Goal: Information Seeking & Learning: Learn about a topic

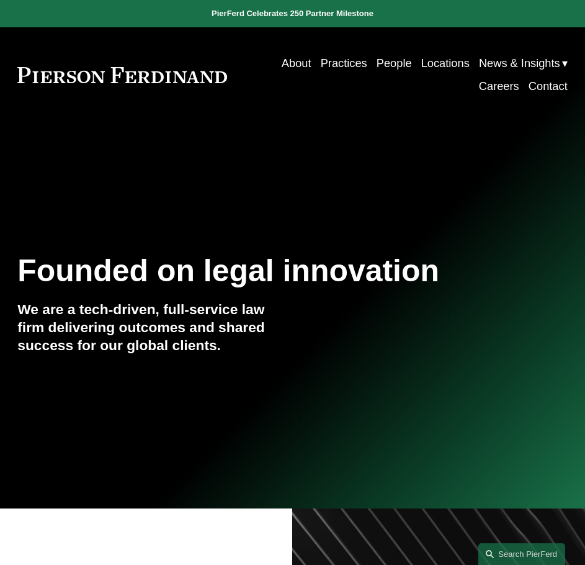
click at [387, 66] on link "People" at bounding box center [394, 63] width 35 height 23
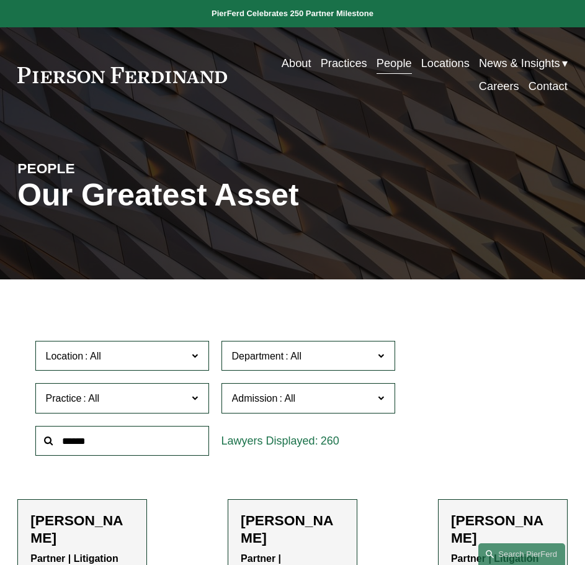
click at [157, 339] on div "Location All Atlanta Austin Boston Charlotte Chicago Cincinnati Cleveland Colum…" at bounding box center [122, 355] width 186 height 43
click at [153, 351] on span "Location" at bounding box center [117, 355] width 142 height 17
click at [0, 0] on link "[GEOGRAPHIC_DATA]" at bounding box center [0, 0] width 0 height 0
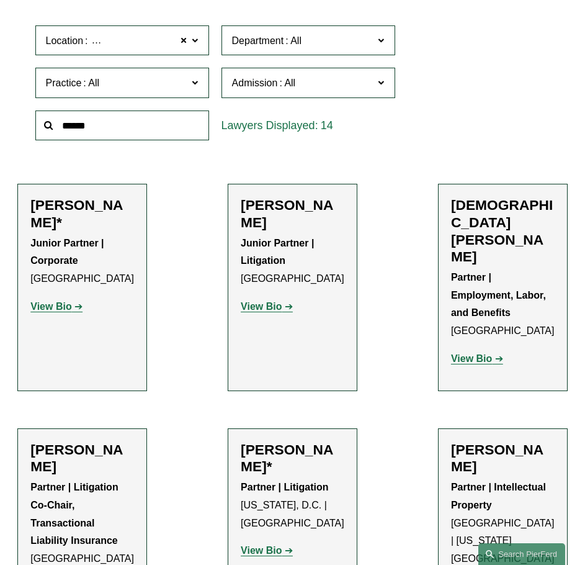
scroll to position [331, 0]
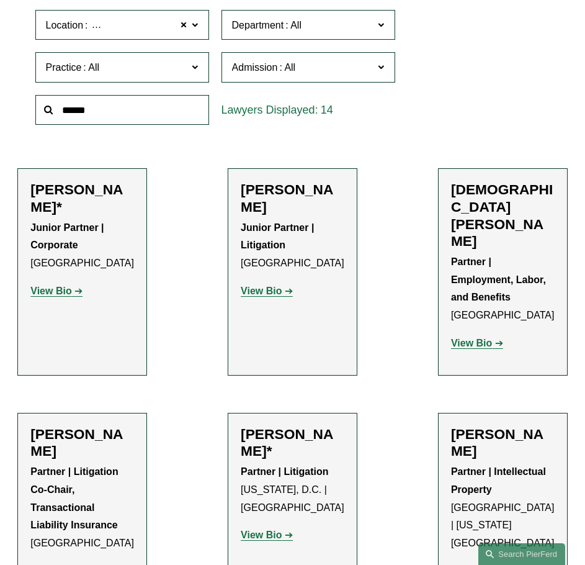
click at [271, 293] on strong "View Bio" at bounding box center [261, 290] width 41 height 11
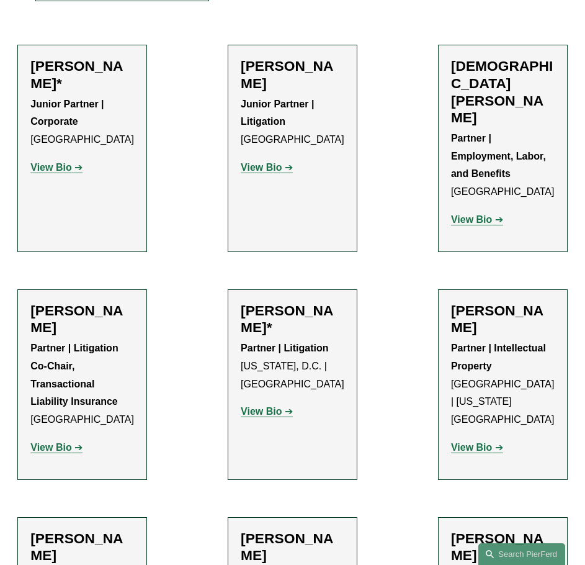
scroll to position [455, 0]
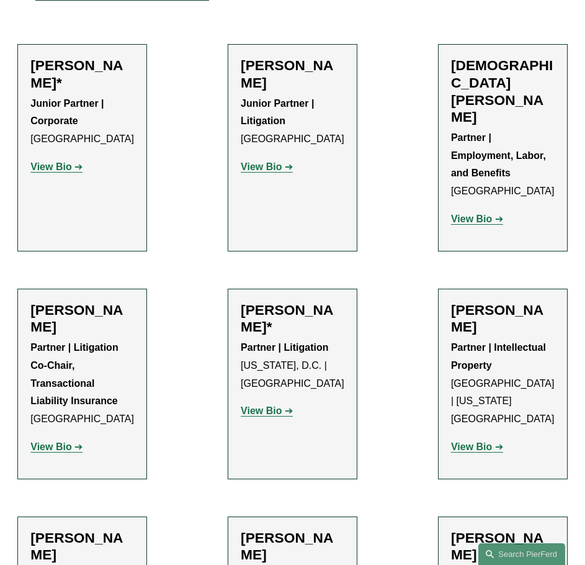
click at [274, 405] on strong "View Bio" at bounding box center [261, 410] width 41 height 11
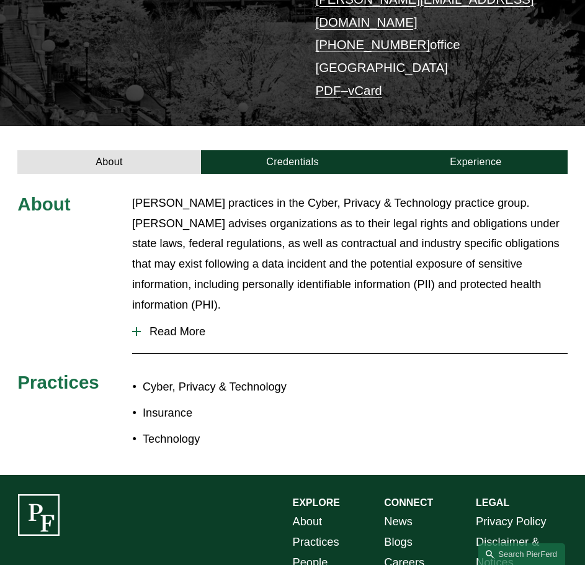
scroll to position [339, 0]
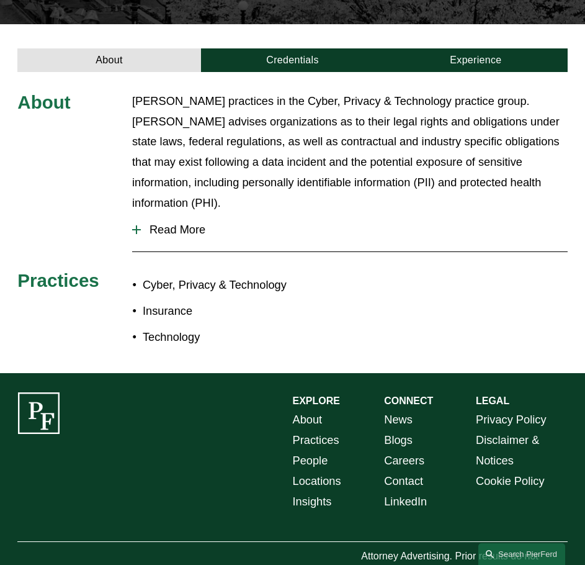
click at [190, 223] on span "Read More" at bounding box center [354, 230] width 427 height 14
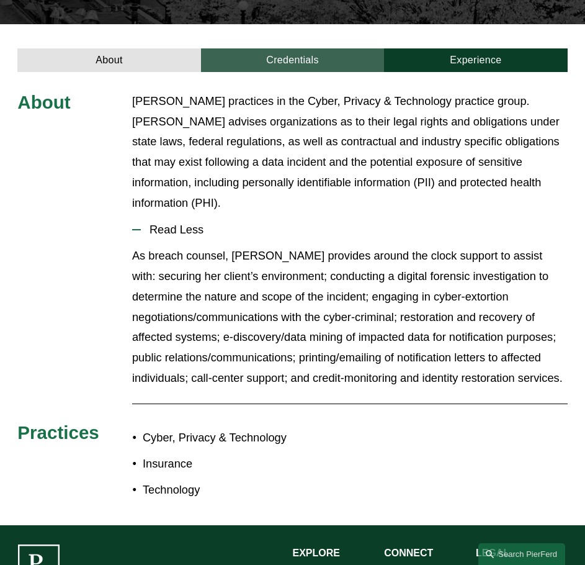
click at [320, 48] on link "Credentials" at bounding box center [292, 60] width 183 height 24
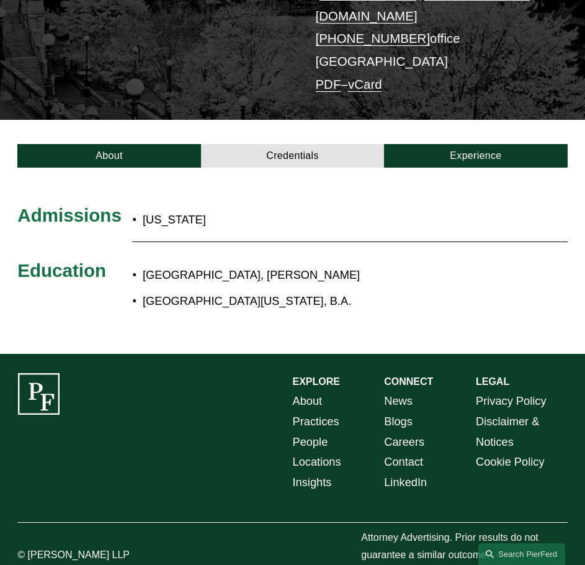
click at [446, 168] on div at bounding box center [292, 261] width 585 height 186
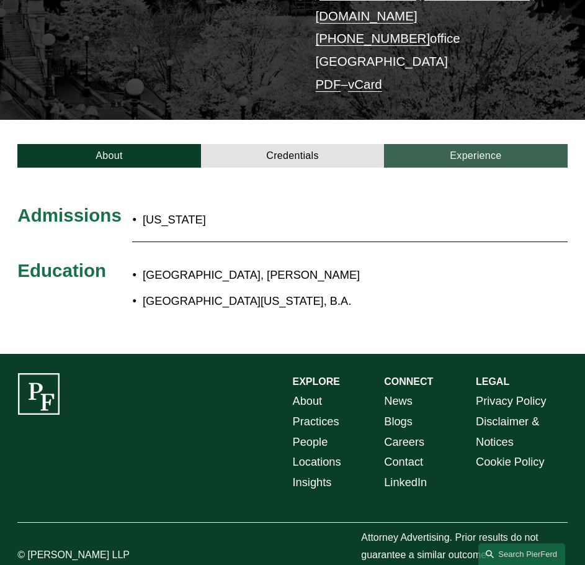
click at [443, 144] on link "Experience" at bounding box center [475, 156] width 183 height 24
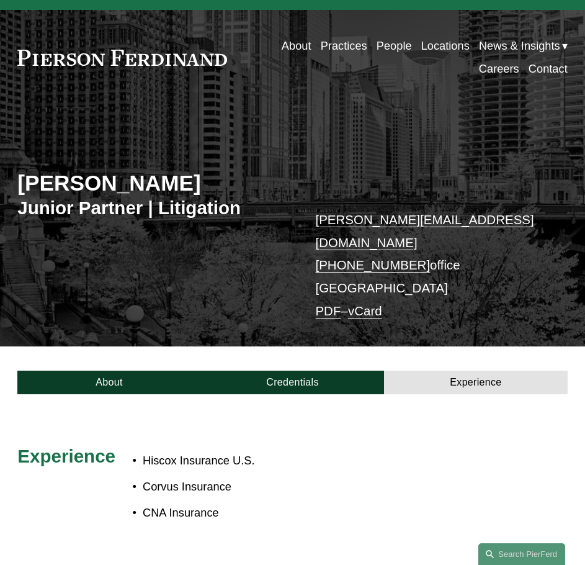
scroll to position [0, 0]
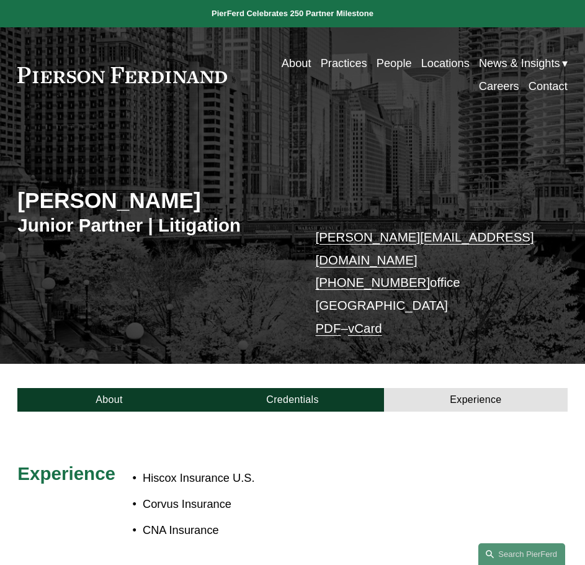
drag, startPoint x: 24, startPoint y: 199, endPoint x: 192, endPoint y: 205, distance: 168.9
click at [205, 207] on h2 "Kaitlyn Bryniarski" at bounding box center [154, 200] width 275 height 27
copy h2 "[PERSON_NAME]"
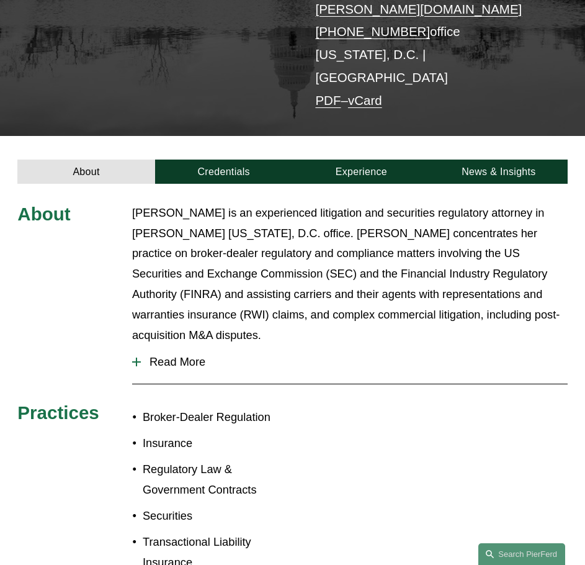
scroll to position [248, 0]
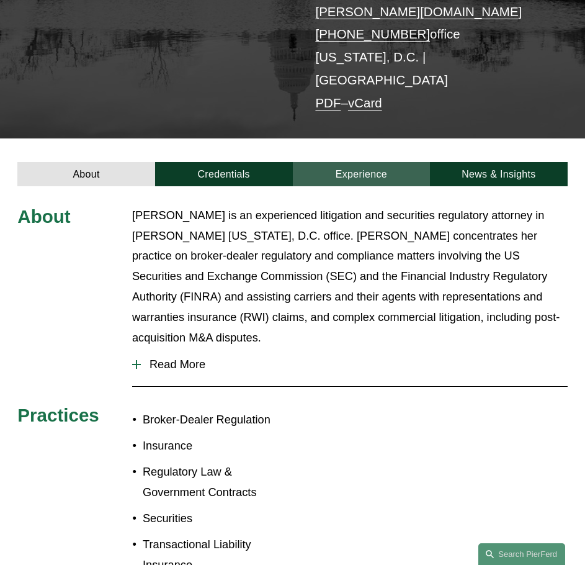
click at [375, 143] on article "Emily Goebel* Partner | Litigation emily.goebel@pierferd.com +1.703.977.7092 of…" at bounding box center [292, 176] width 585 height 848
click at [373, 162] on link "Experience" at bounding box center [362, 174] width 138 height 24
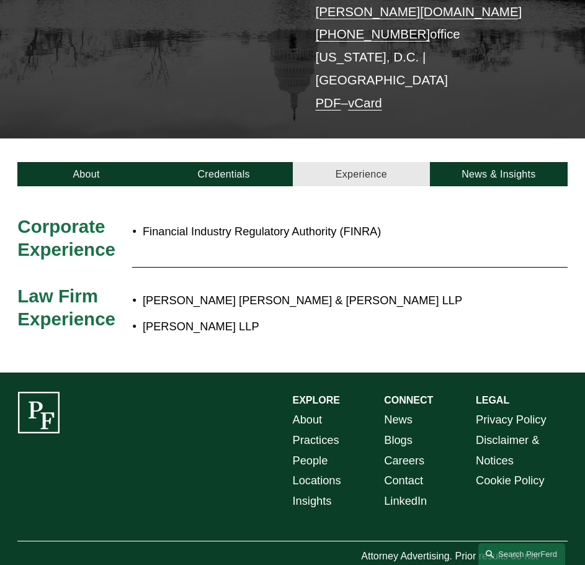
scroll to position [244, 0]
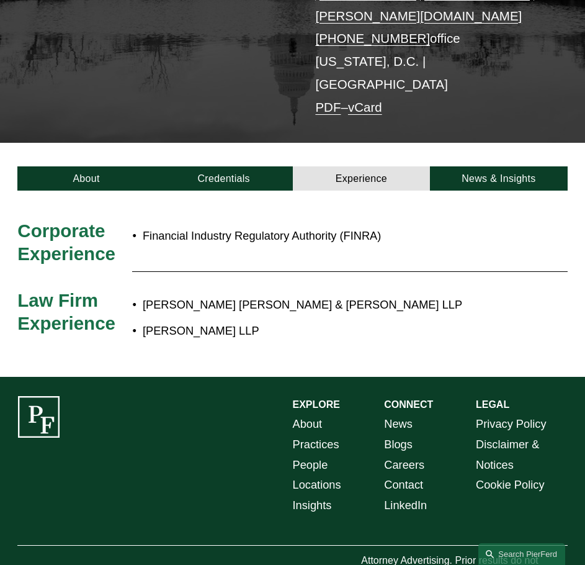
drag, startPoint x: 242, startPoint y: 142, endPoint x: 240, endPoint y: 122, distance: 20.0
click at [240, 143] on div "About Credentials Experience News & Insights" at bounding box center [292, 166] width 585 height 47
click at [234, 166] on link "Credentials" at bounding box center [224, 178] width 138 height 24
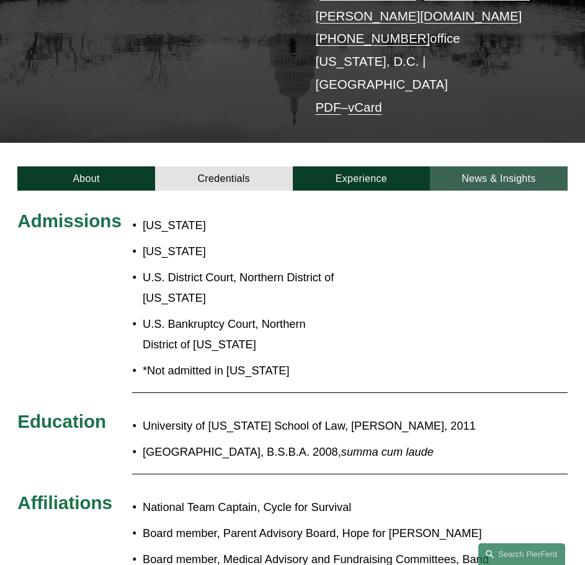
click at [483, 166] on link "News & Insights" at bounding box center [499, 178] width 138 height 24
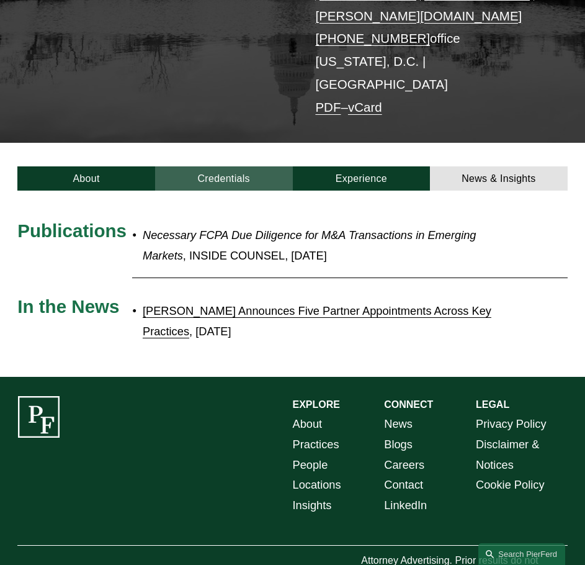
click at [254, 166] on link "Credentials" at bounding box center [224, 178] width 138 height 24
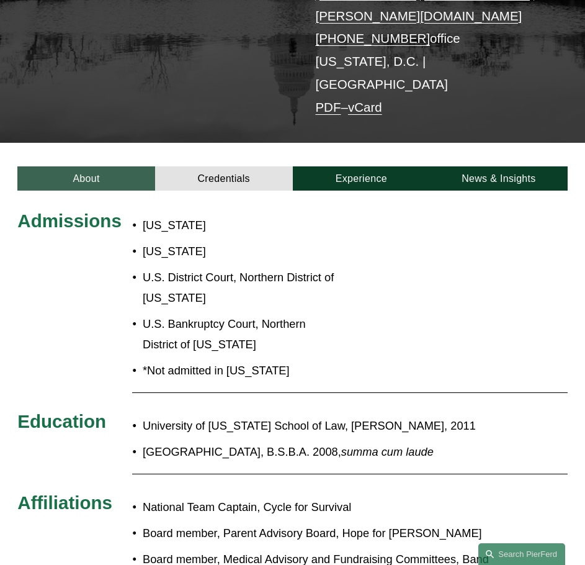
click at [78, 166] on link "About" at bounding box center [86, 178] width 138 height 24
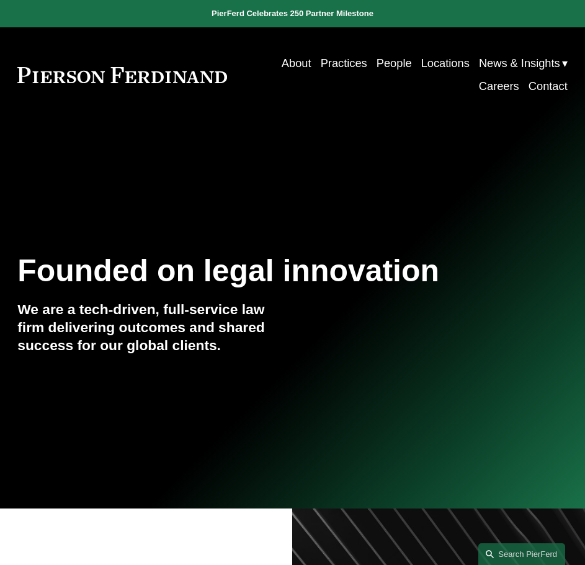
click at [397, 62] on link "People" at bounding box center [394, 63] width 35 height 23
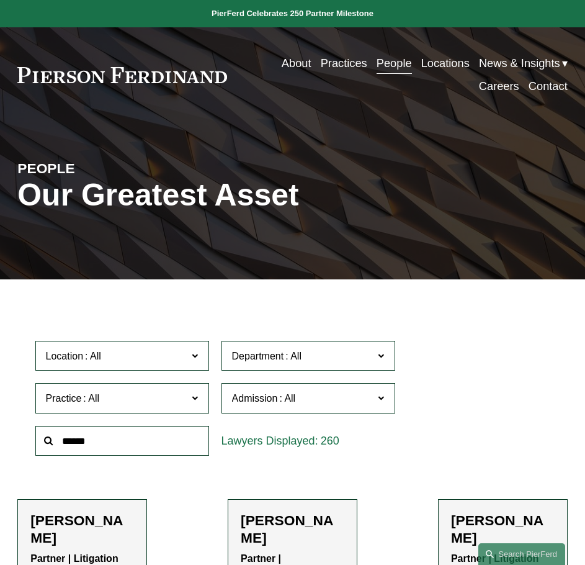
click at [138, 364] on span "Location" at bounding box center [117, 355] width 142 height 17
click at [0, 0] on link "[GEOGRAPHIC_DATA]" at bounding box center [0, 0] width 0 height 0
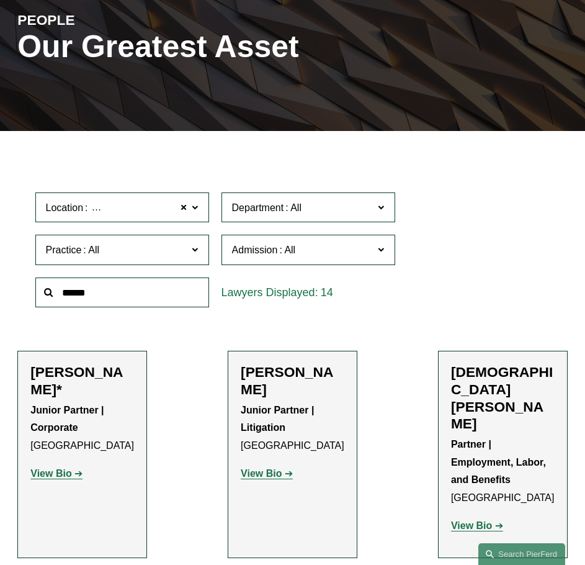
scroll to position [145, 0]
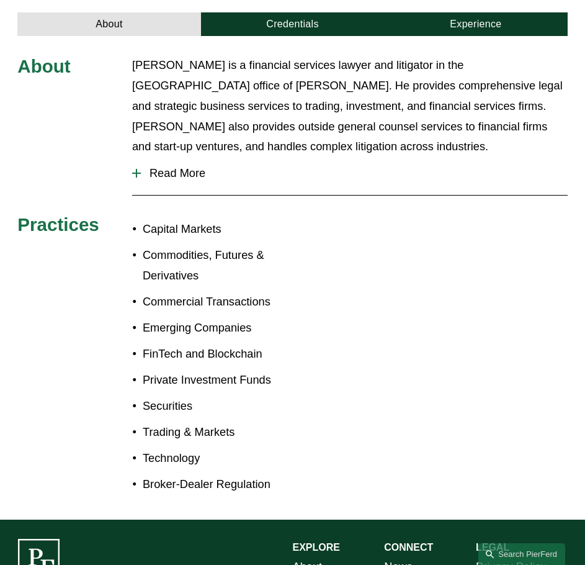
scroll to position [372, 0]
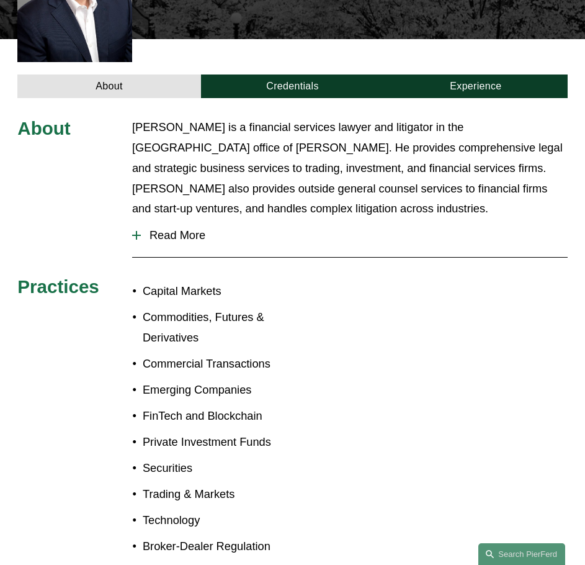
click at [306, 54] on div "About Credentials Experience" at bounding box center [292, 68] width 585 height 59
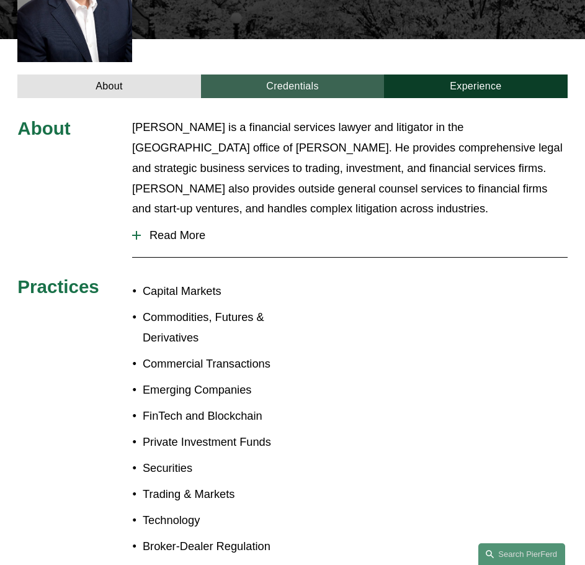
click at [302, 74] on link "Credentials" at bounding box center [292, 86] width 183 height 24
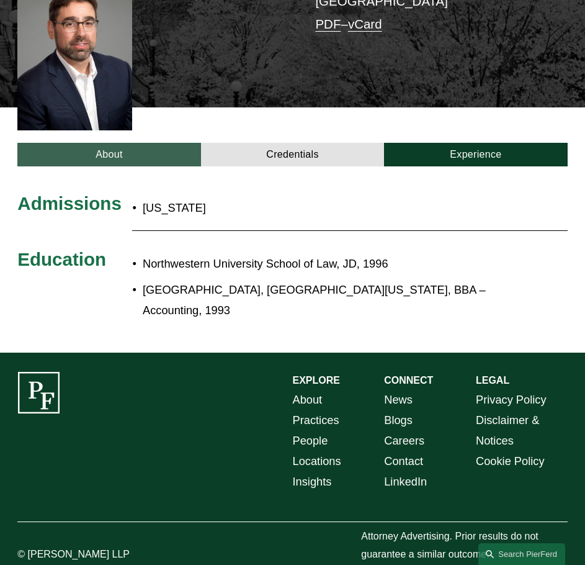
click at [104, 143] on link "About" at bounding box center [108, 155] width 183 height 24
